Goal: Navigation & Orientation: Find specific page/section

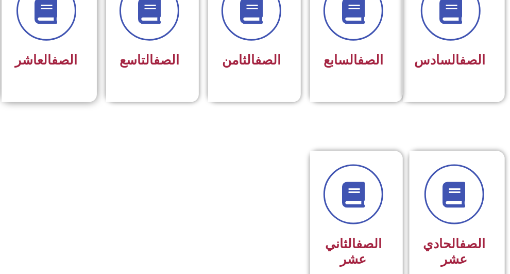
scroll to position [412, 0]
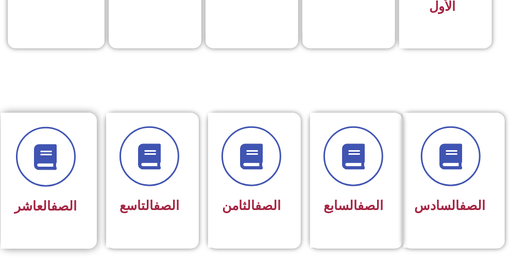
click at [48, 192] on div "الصف العاشر" at bounding box center [45, 173] width 62 height 92
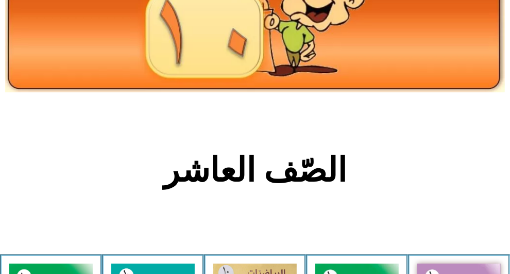
scroll to position [206, 0]
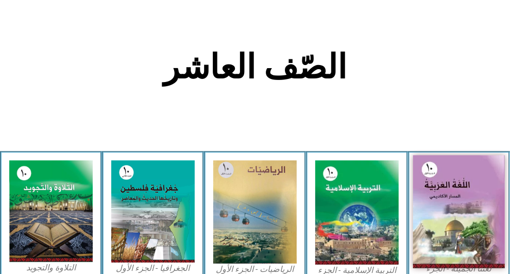
click at [456, 205] on img at bounding box center [459, 211] width 92 height 113
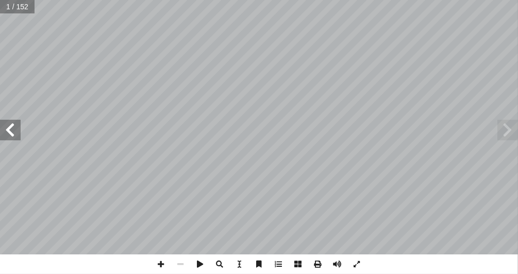
click at [13, 134] on span at bounding box center [10, 130] width 21 height 21
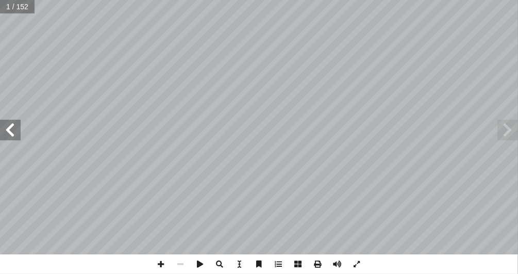
click at [13, 134] on span at bounding box center [10, 130] width 21 height 21
click at [14, 134] on span at bounding box center [10, 130] width 21 height 21
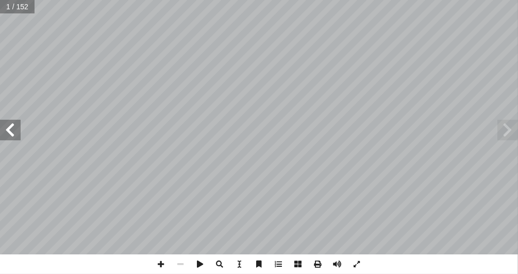
drag, startPoint x: 14, startPoint y: 134, endPoint x: 20, endPoint y: 134, distance: 5.7
click at [14, 134] on span at bounding box center [10, 130] width 21 height 21
click at [10, 129] on span at bounding box center [10, 130] width 21 height 21
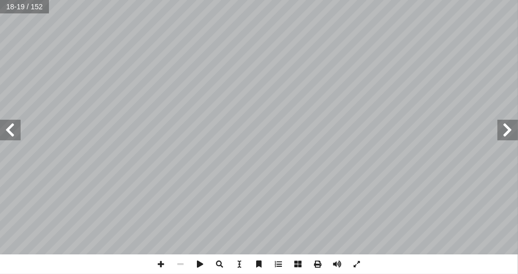
click at [10, 129] on span at bounding box center [10, 130] width 21 height 21
click at [505, 130] on span at bounding box center [508, 130] width 21 height 21
click at [158, 263] on span at bounding box center [162, 264] width 20 height 20
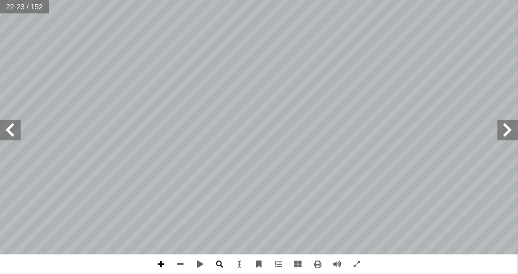
click at [163, 261] on span at bounding box center [162, 264] width 20 height 20
click at [294, 0] on html "الصفحة الرئيسية الصف الأول الصف الثاني الصف الثالث الصف الرابع الصف الخامس الصف…" at bounding box center [259, 35] width 518 height 70
click at [183, 266] on span at bounding box center [181, 264] width 20 height 20
click at [16, 128] on span at bounding box center [10, 130] width 21 height 21
click at [162, 262] on span at bounding box center [162, 264] width 20 height 20
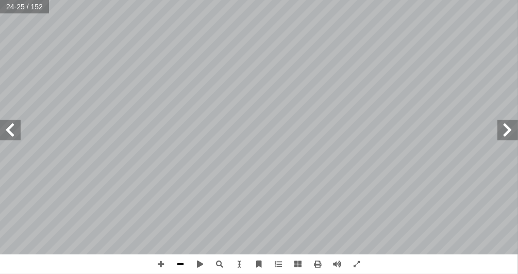
click at [183, 263] on span at bounding box center [181, 264] width 20 height 20
click at [166, 263] on span at bounding box center [162, 264] width 20 height 20
click at [184, 263] on span at bounding box center [181, 264] width 20 height 20
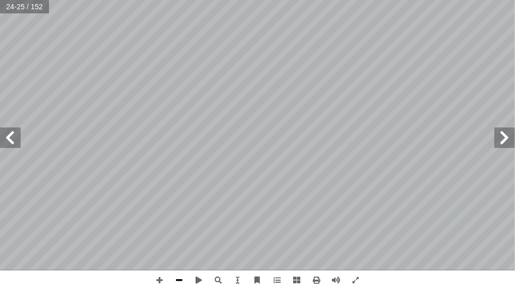
click at [178, 273] on span at bounding box center [179, 280] width 20 height 20
click at [352, 273] on span at bounding box center [355, 280] width 20 height 20
